Goal: Transaction & Acquisition: Download file/media

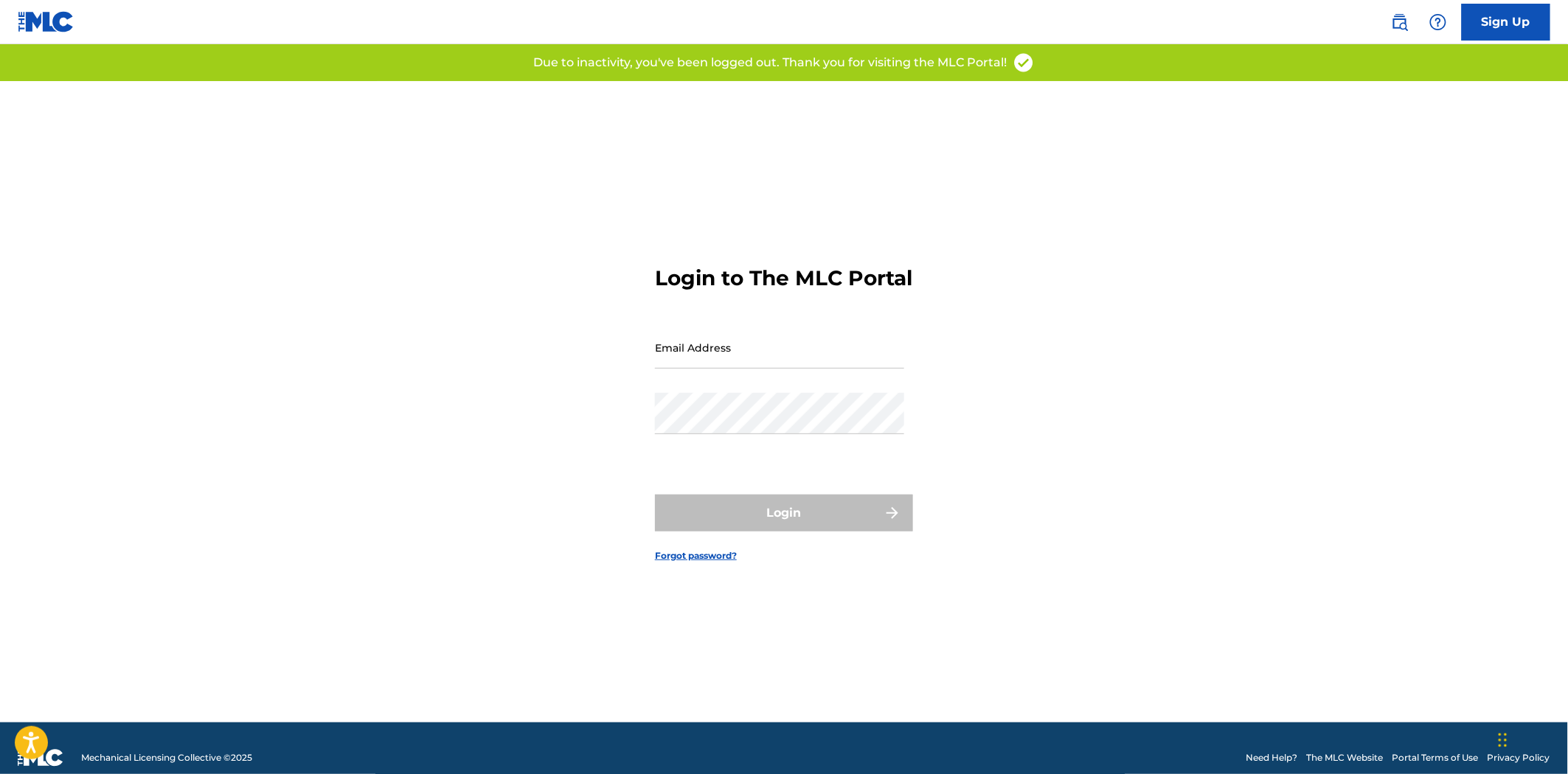
type input "[PERSON_NAME][EMAIL_ADDRESS][DOMAIN_NAME]"
click at [813, 532] on div "Login" at bounding box center [784, 513] width 258 height 37
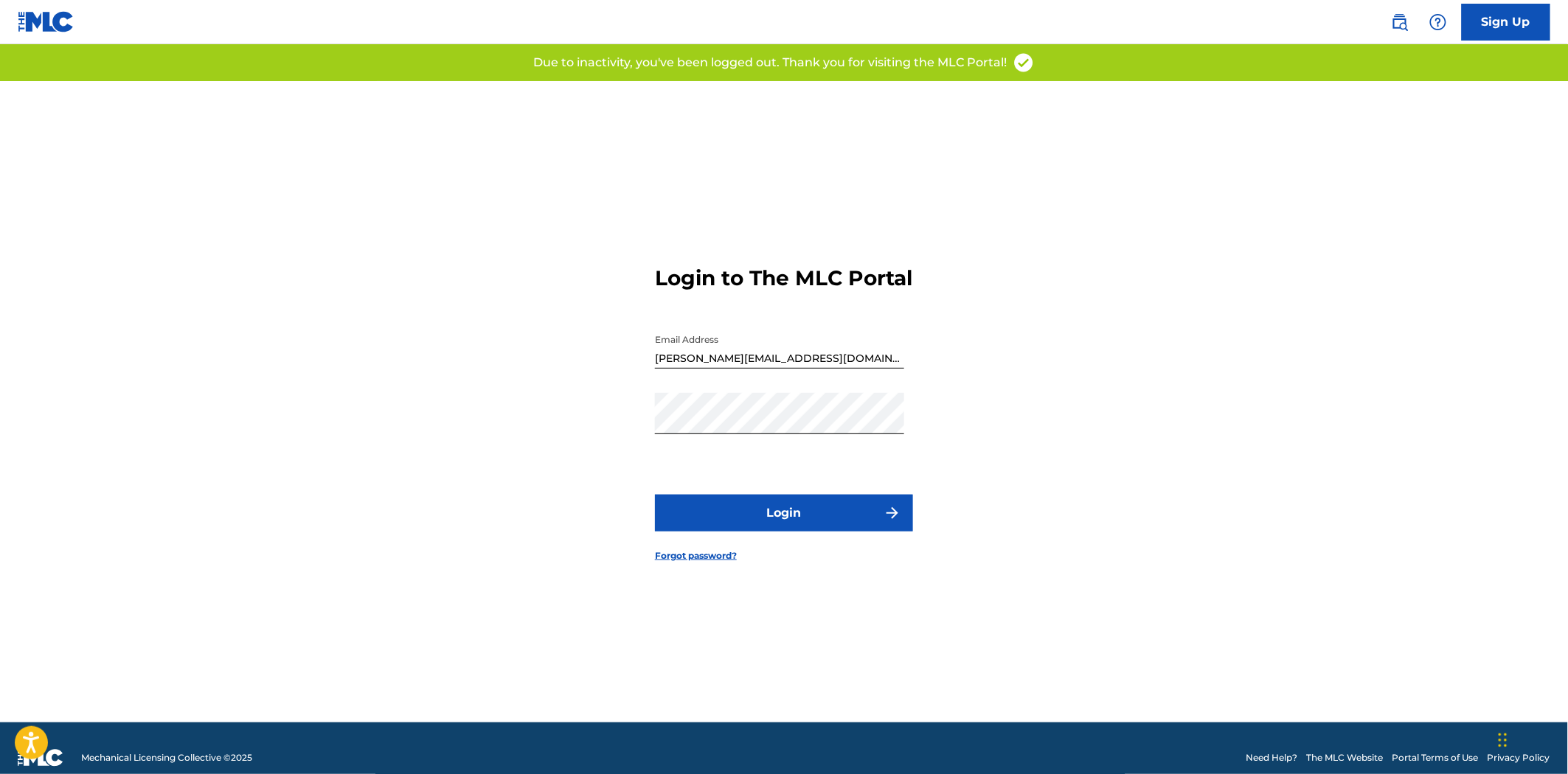
click at [791, 532] on button "Login" at bounding box center [784, 513] width 258 height 37
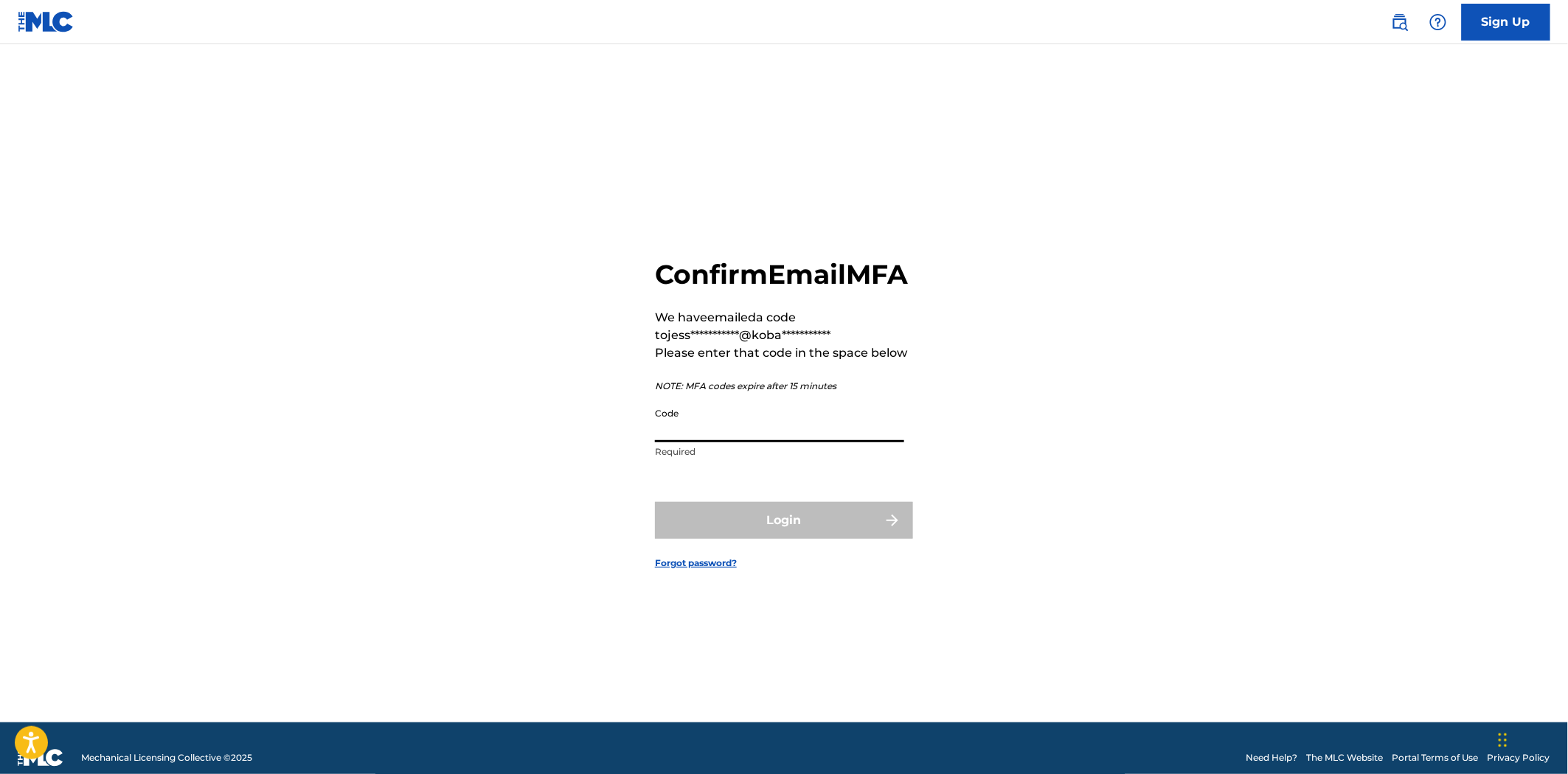
click at [853, 443] on input "Code" at bounding box center [779, 421] width 249 height 42
paste input "120426"
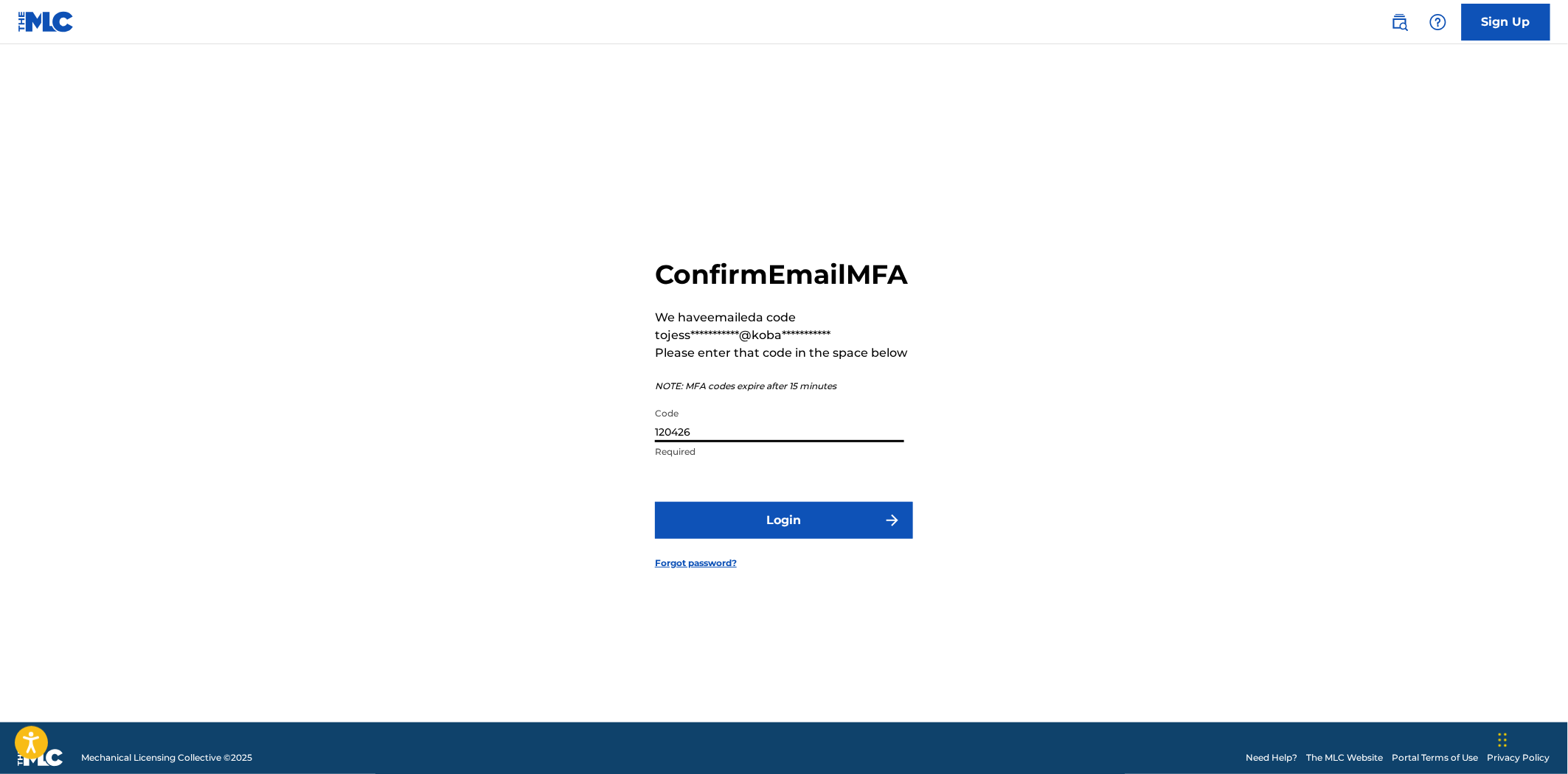
type input "120426"
click at [832, 532] on button "Login" at bounding box center [784, 520] width 258 height 37
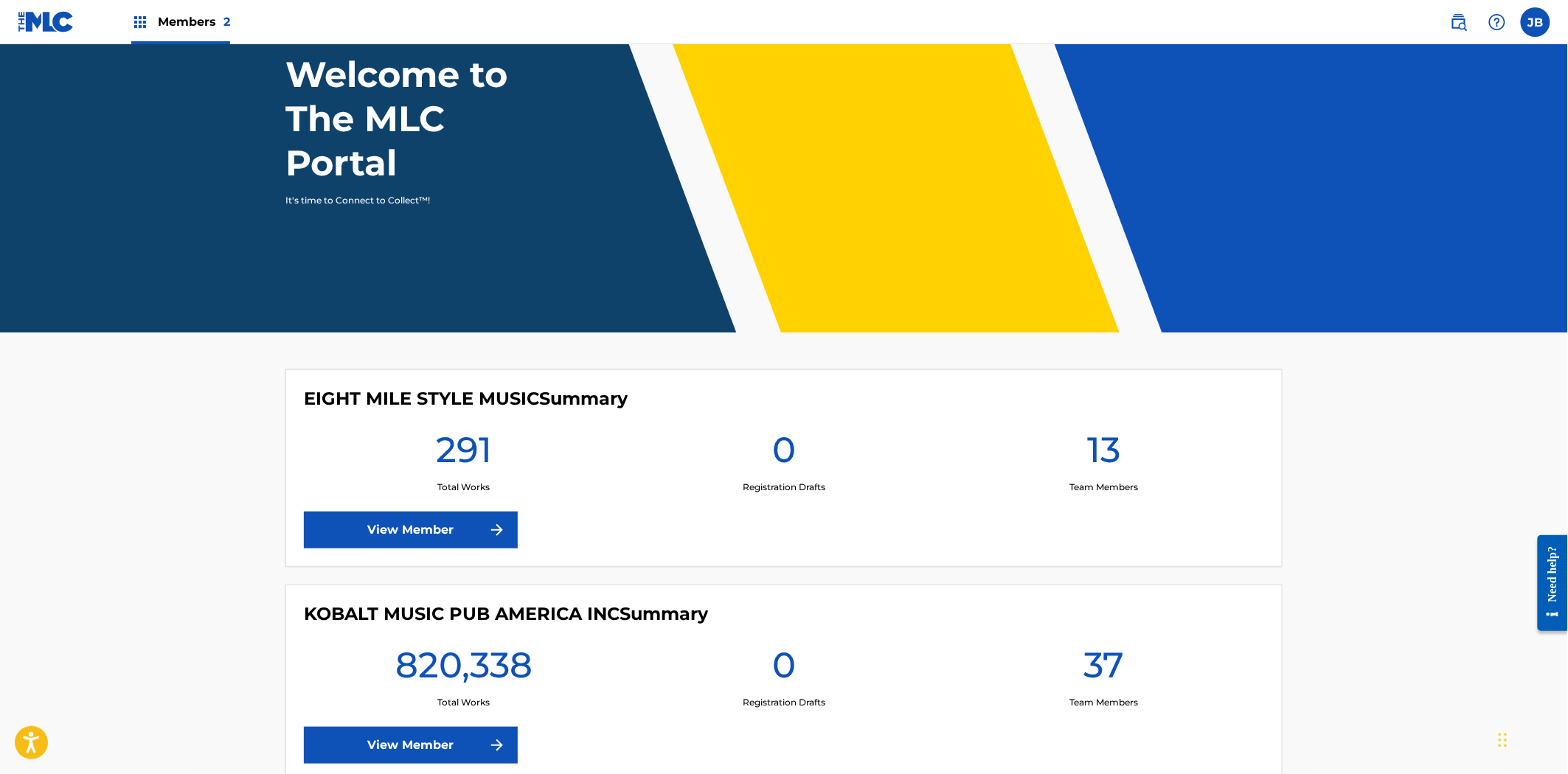
scroll to position [196, 0]
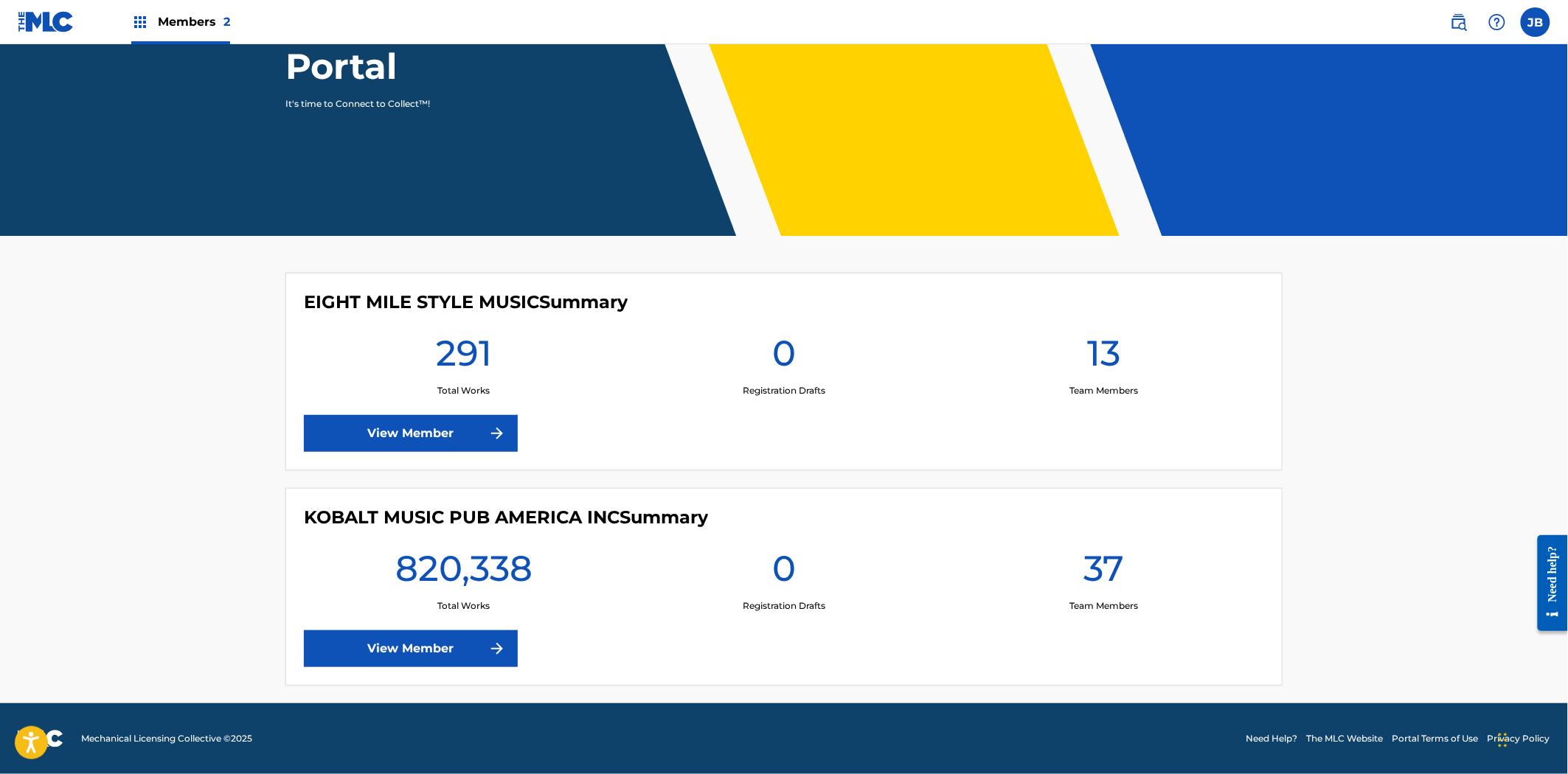
click at [481, 668] on div "KOBALT MUSIC PUB AMERICA INC Summary 820,338 Total Works 0 Registration Drafts …" at bounding box center [784, 588] width 997 height 198
click at [477, 657] on link "View Member" at bounding box center [411, 649] width 214 height 37
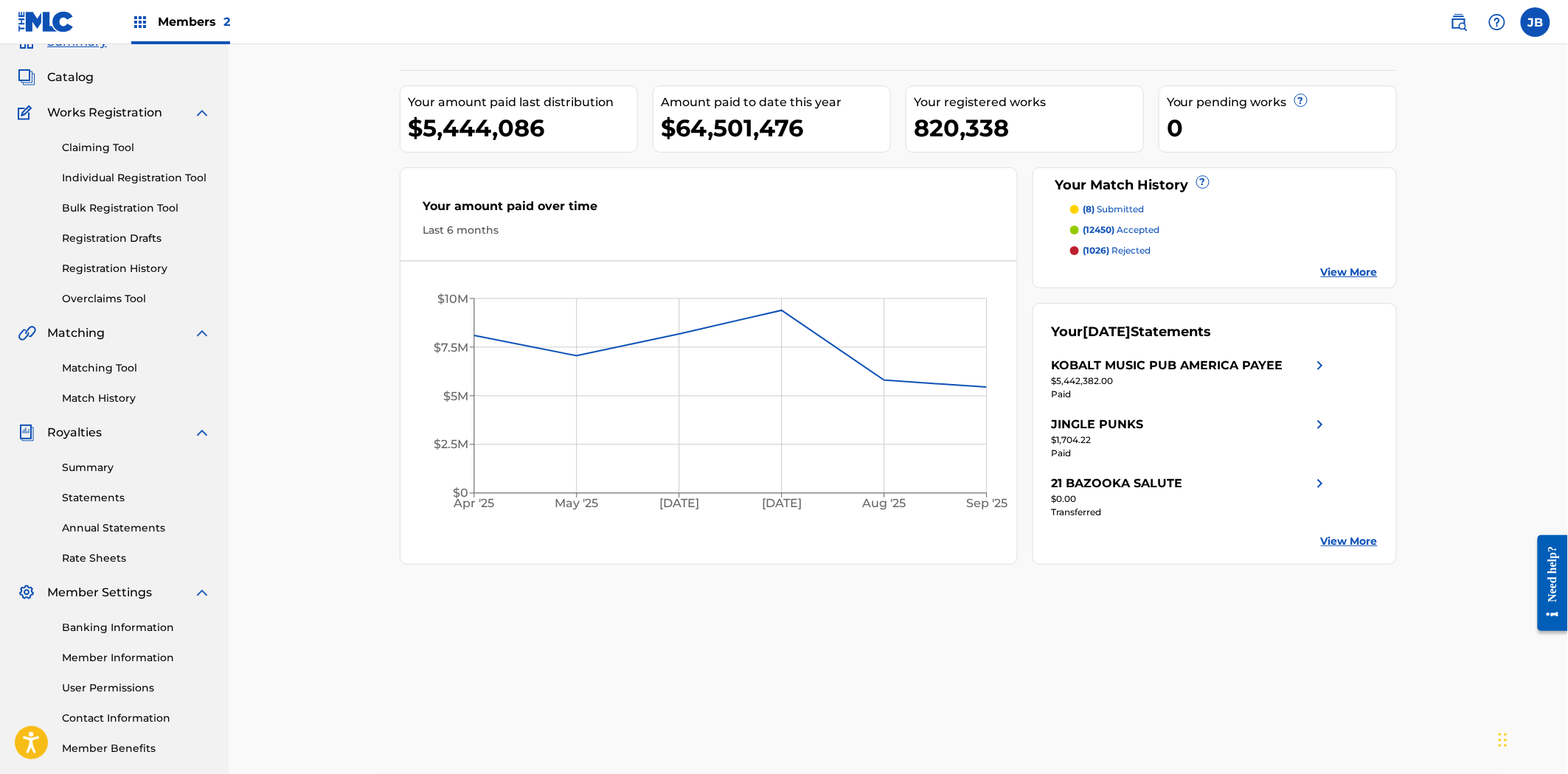
scroll to position [140, 0]
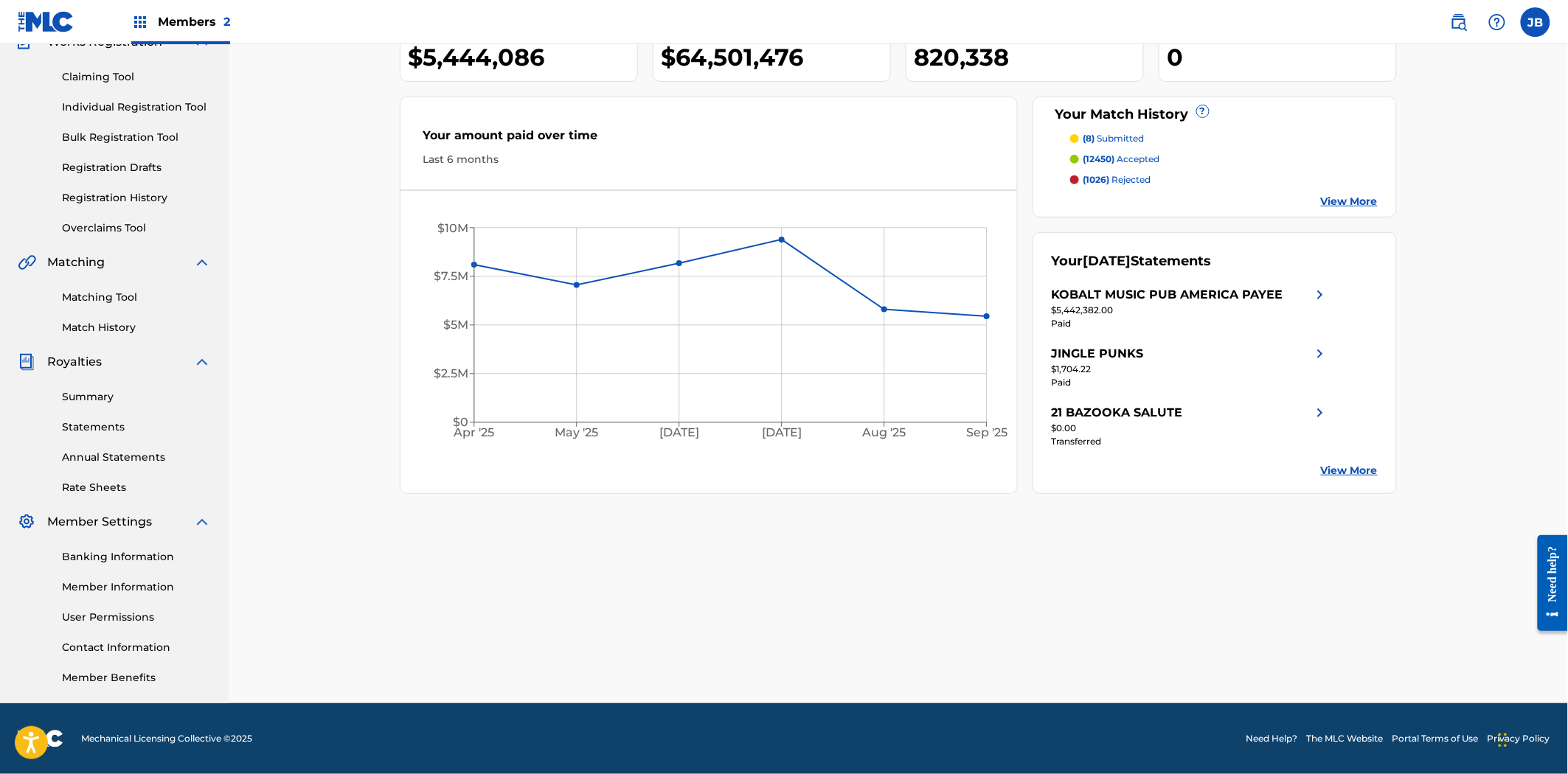
click at [102, 430] on link "Statements" at bounding box center [137, 427] width 149 height 15
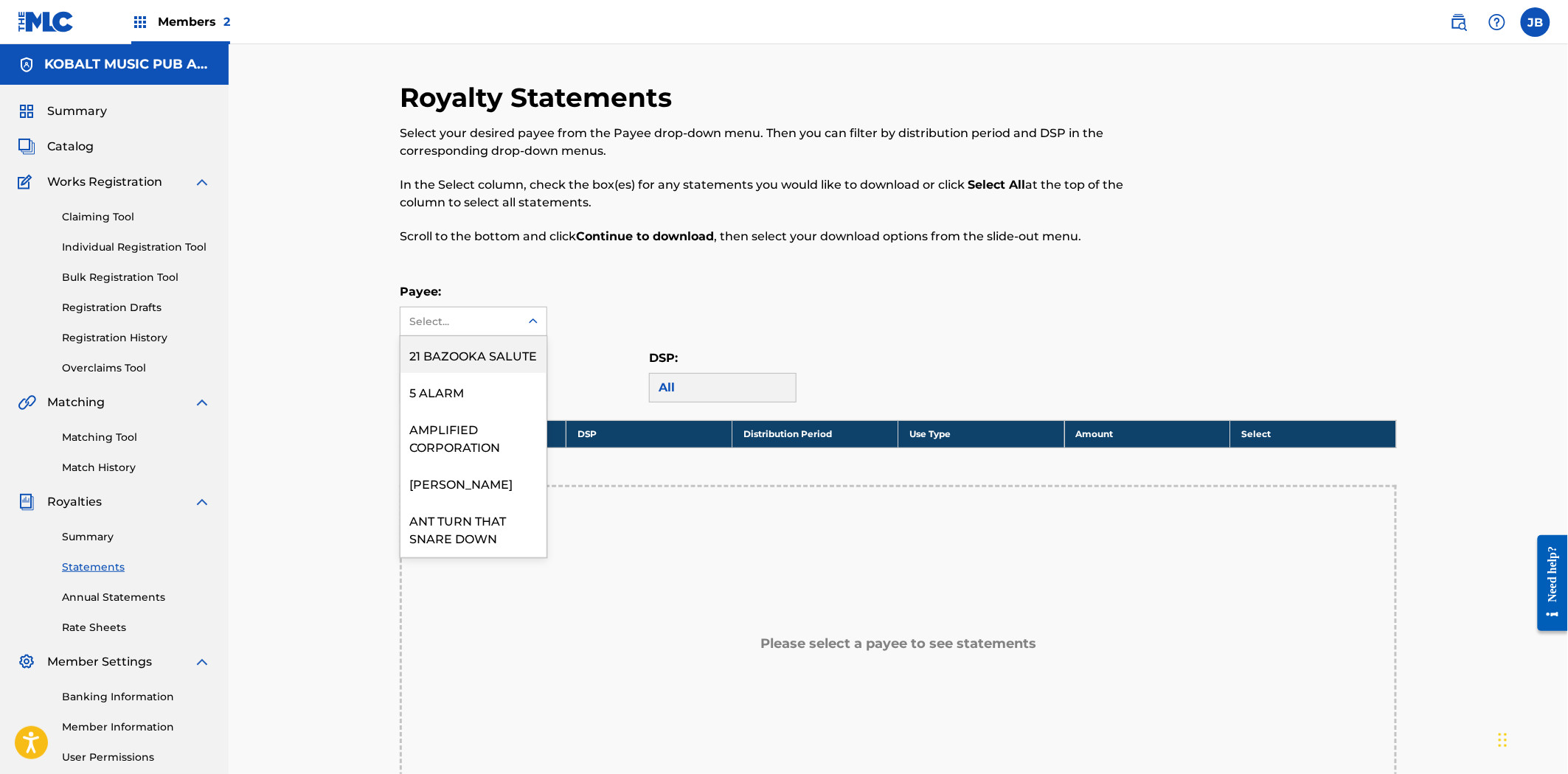
click at [528, 333] on div at bounding box center [534, 322] width 27 height 27
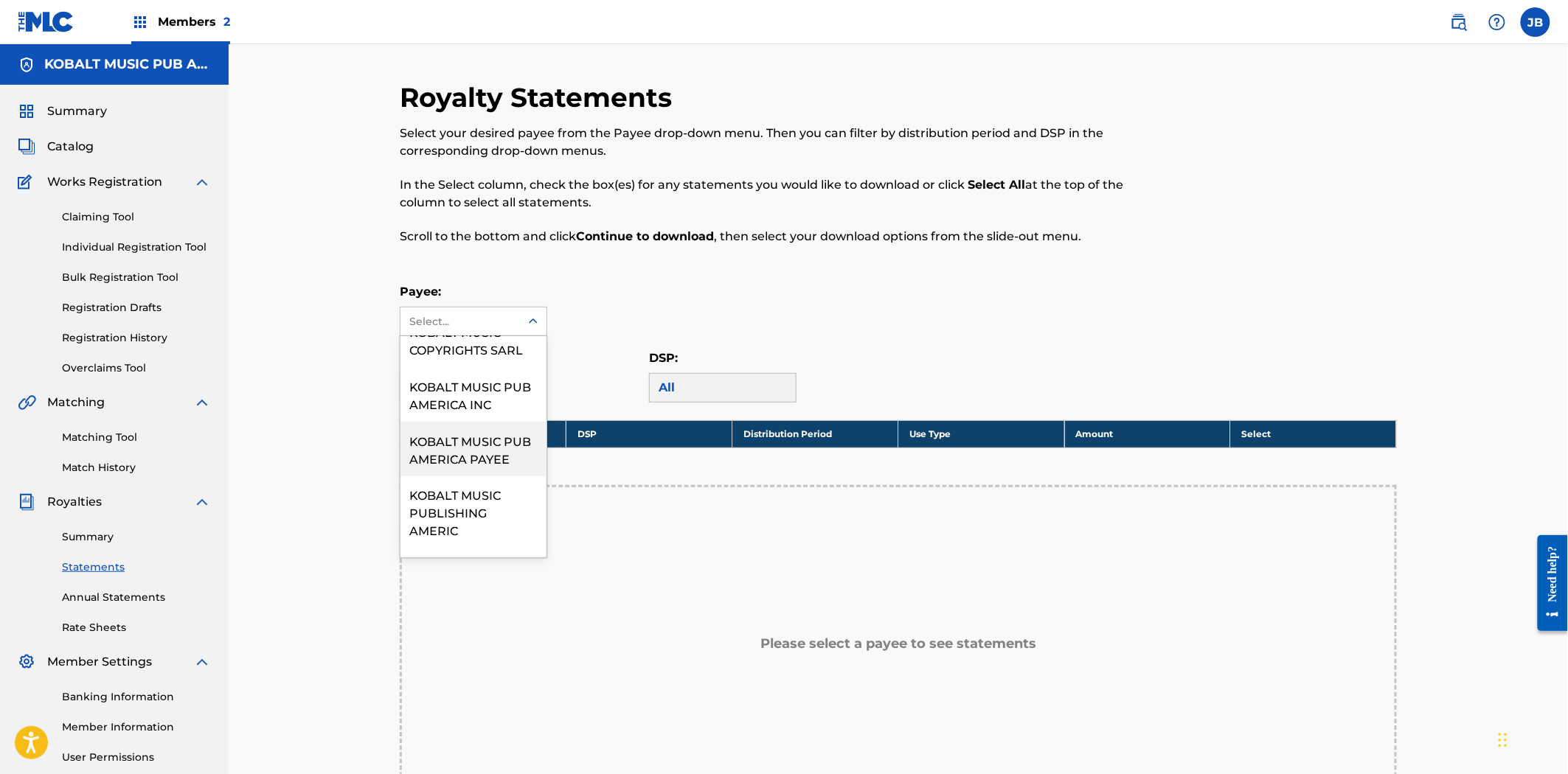
click at [473, 468] on div "KOBALT MUSIC PUB AMERICA PAYEE" at bounding box center [473, 449] width 146 height 55
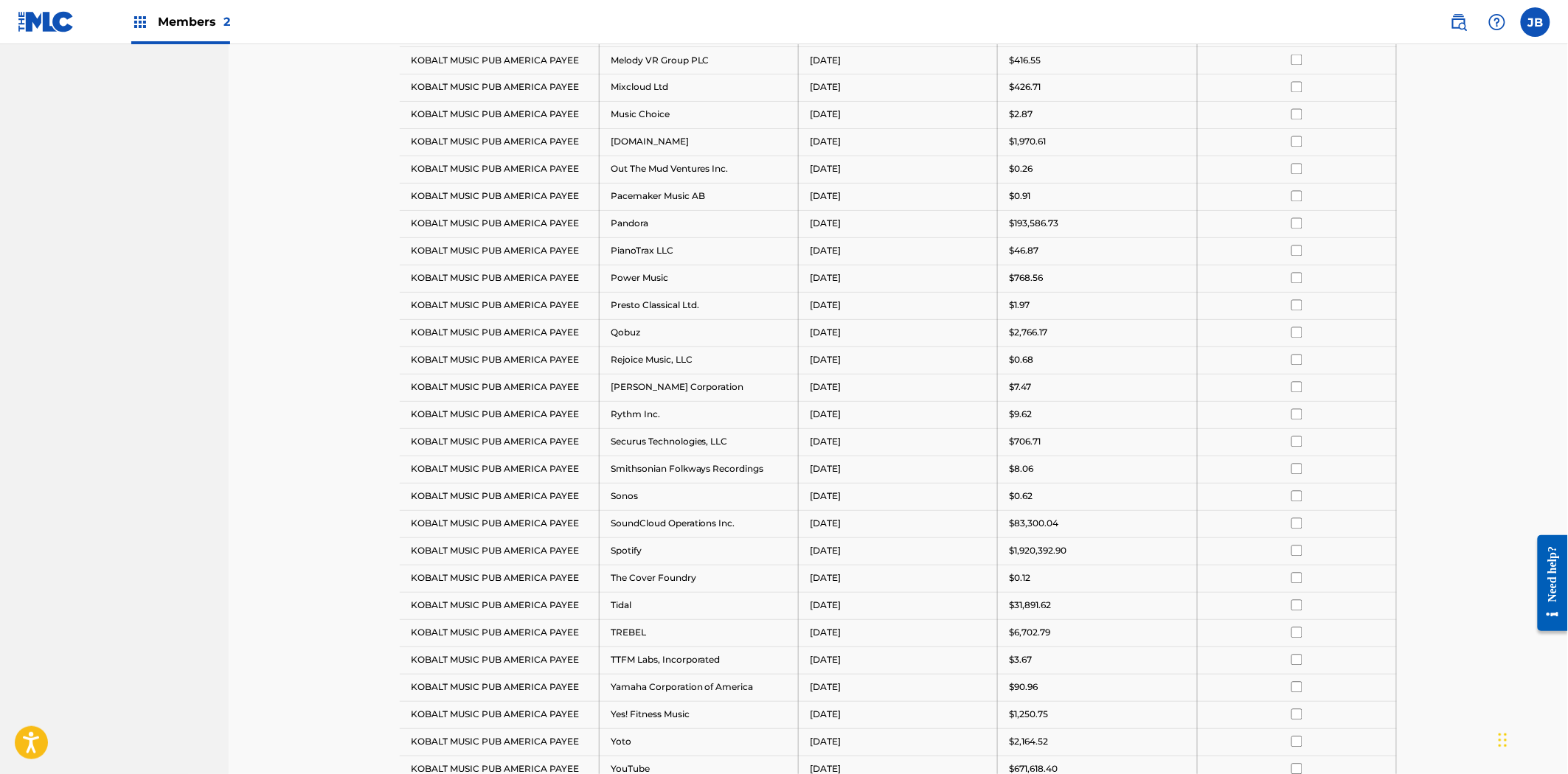
scroll to position [1228, 0]
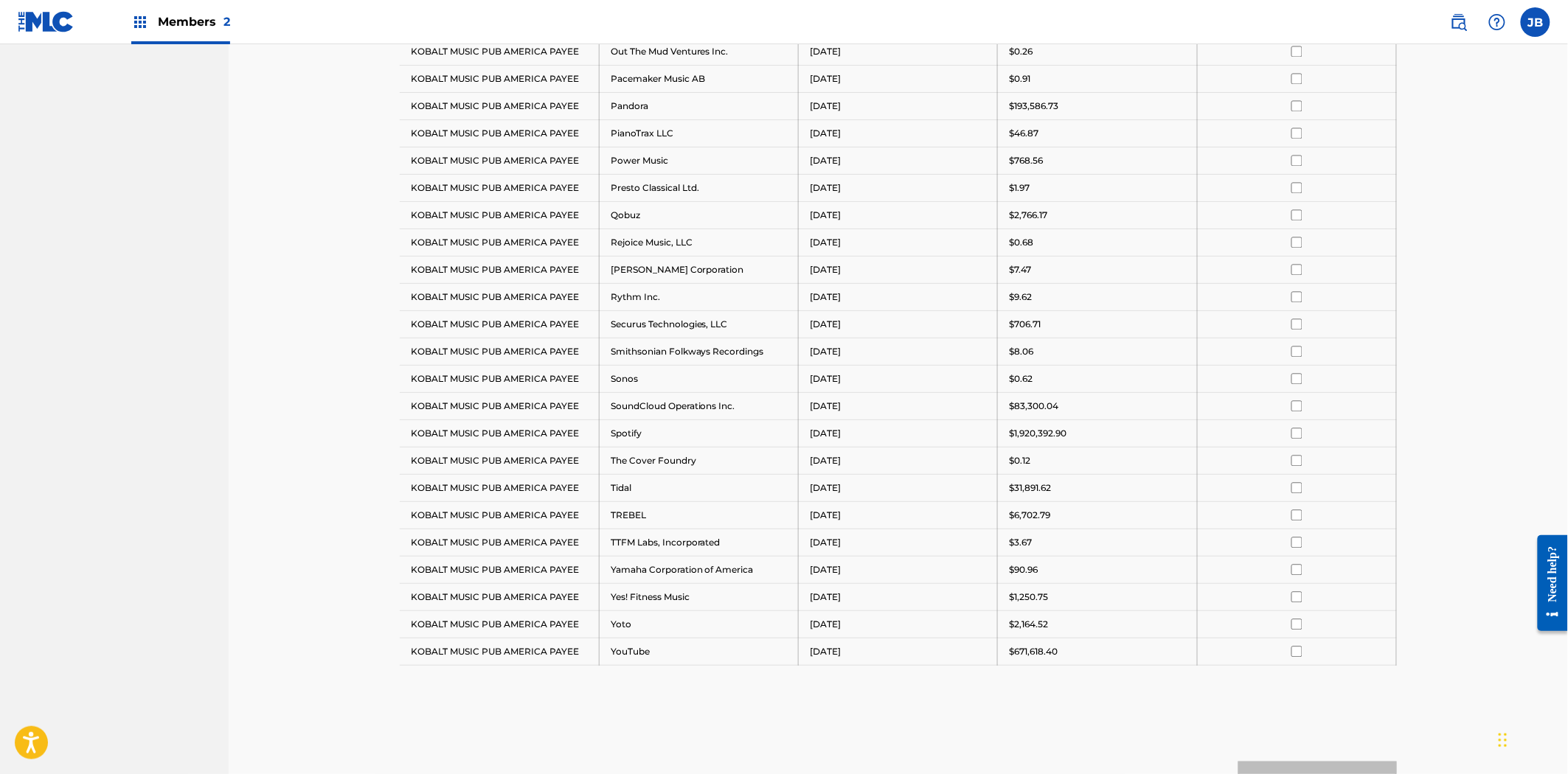
click at [1301, 436] on input "checkbox" at bounding box center [1297, 433] width 11 height 11
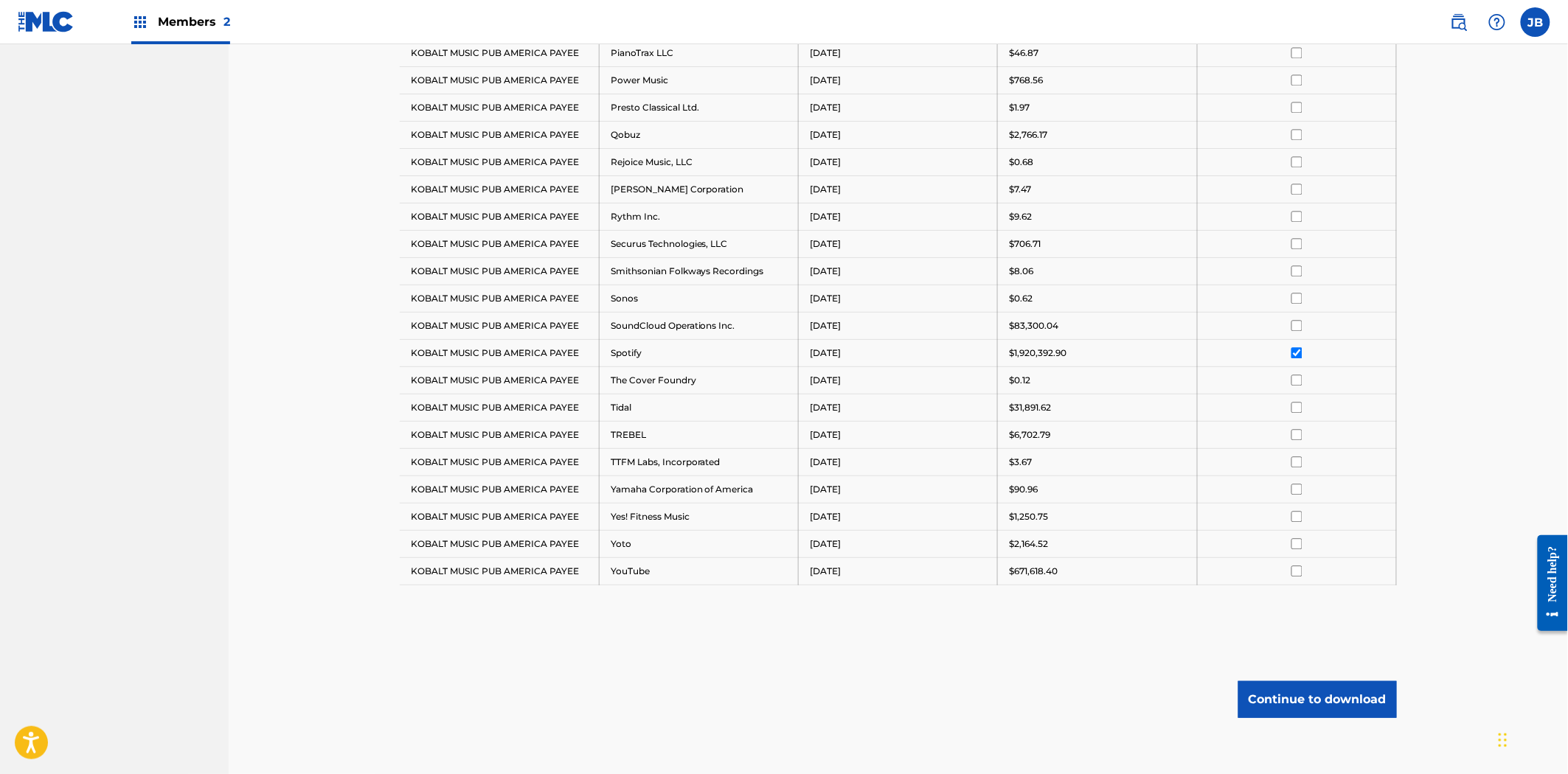
scroll to position [1387, 0]
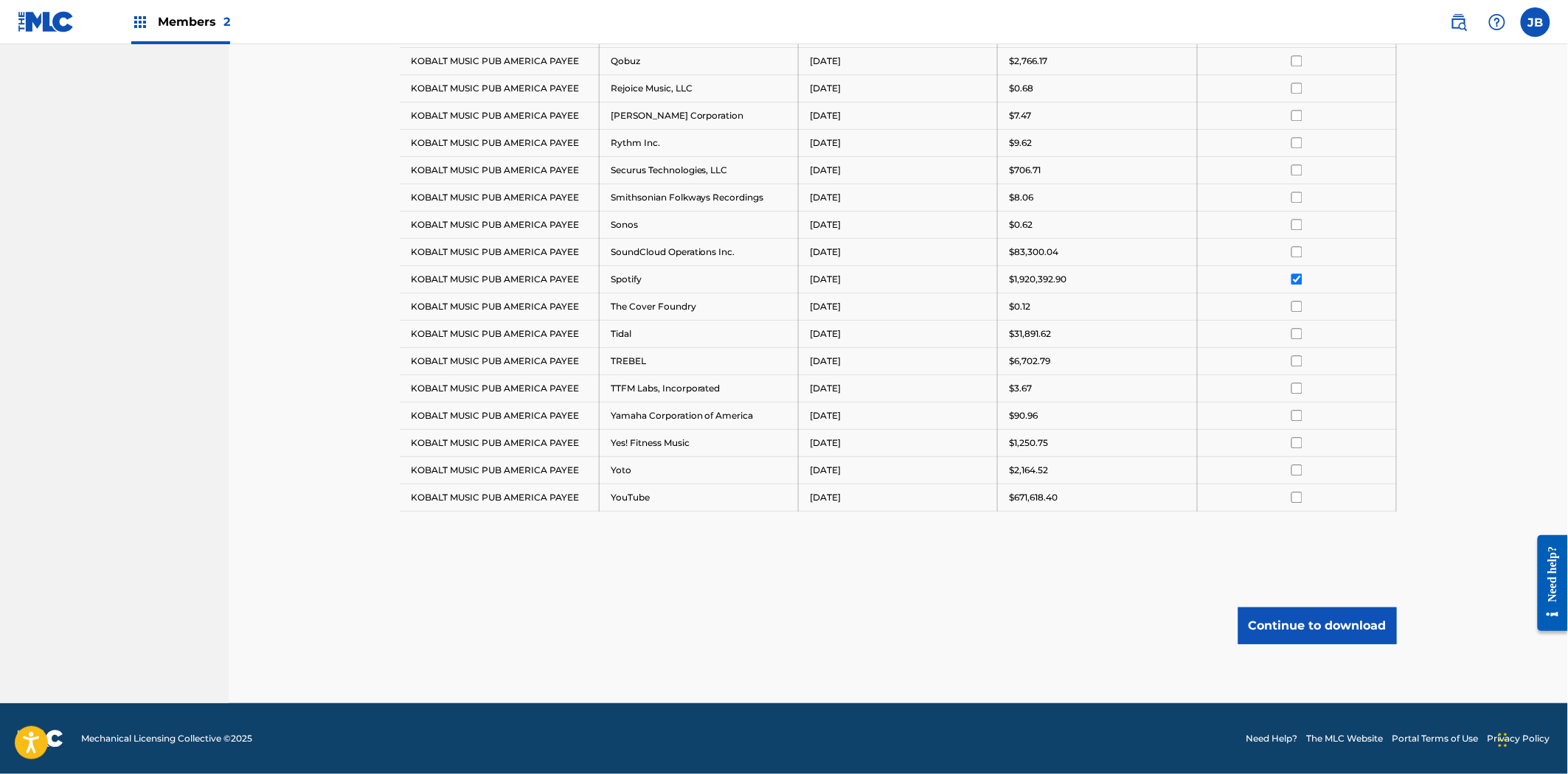
click at [1302, 629] on button "Continue to download" at bounding box center [1318, 626] width 158 height 37
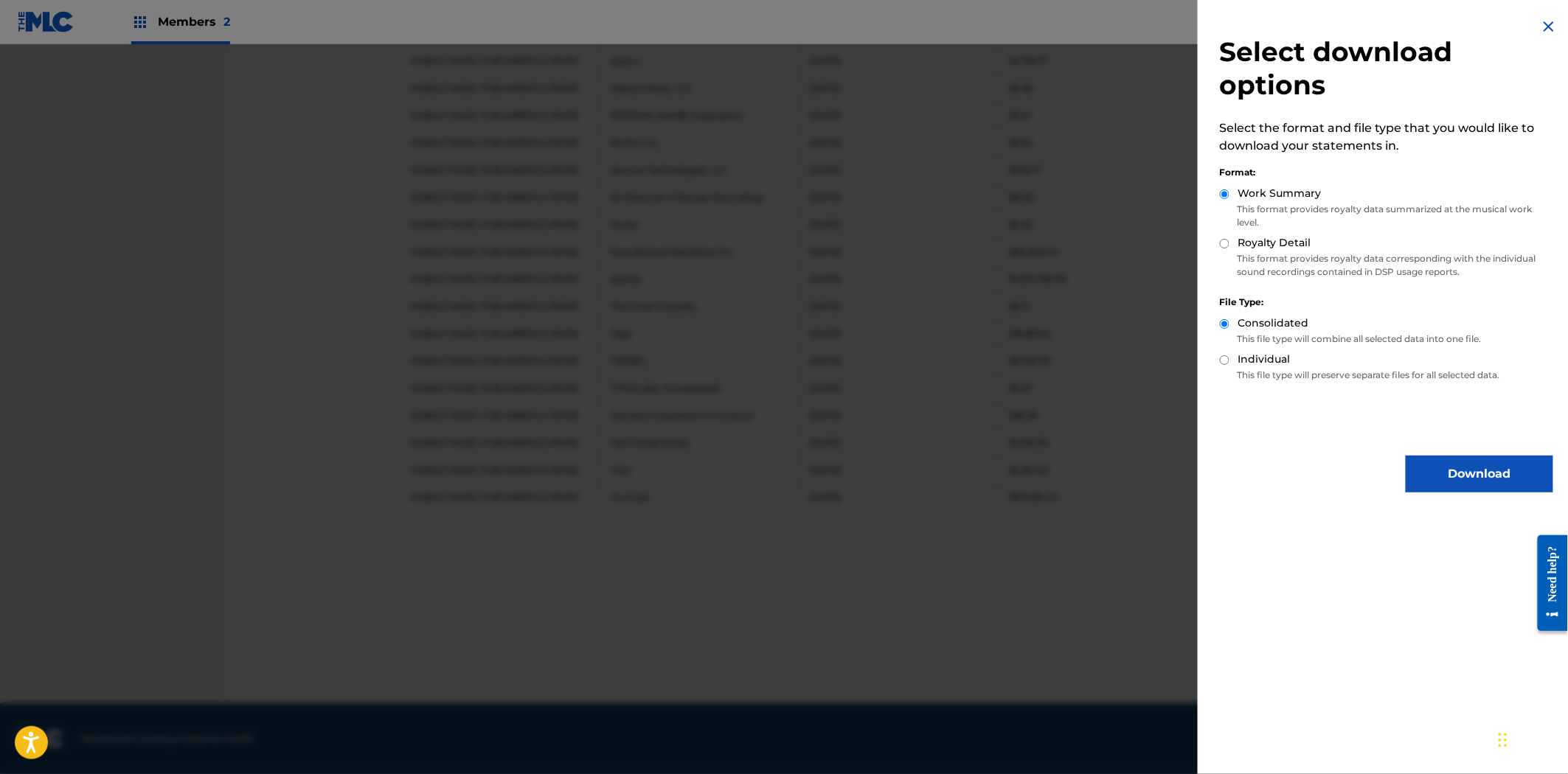
click at [1223, 246] on input "Royalty Detail" at bounding box center [1224, 244] width 10 height 10
radio input "true"
click at [1228, 190] on input "Work Summary" at bounding box center [1224, 194] width 10 height 10
radio input "true"
click at [1459, 464] on button "Download" at bounding box center [1480, 473] width 148 height 37
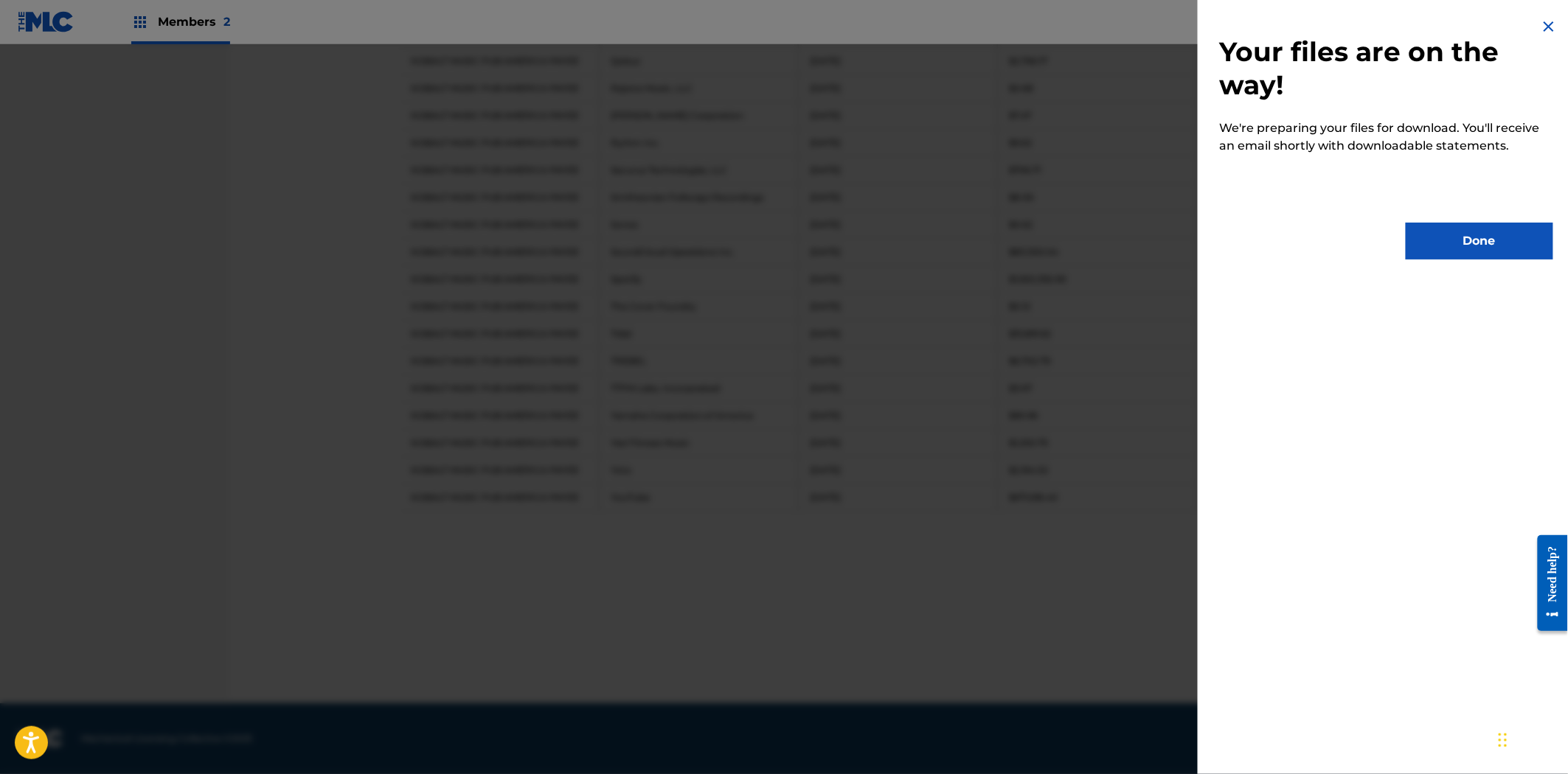
click at [1457, 262] on div "Your files are on the way! We're preparing your files for download. You'll rece…" at bounding box center [1387, 139] width 378 height 277
click at [1456, 253] on button "Done" at bounding box center [1480, 240] width 148 height 37
